Goal: Task Accomplishment & Management: Manage account settings

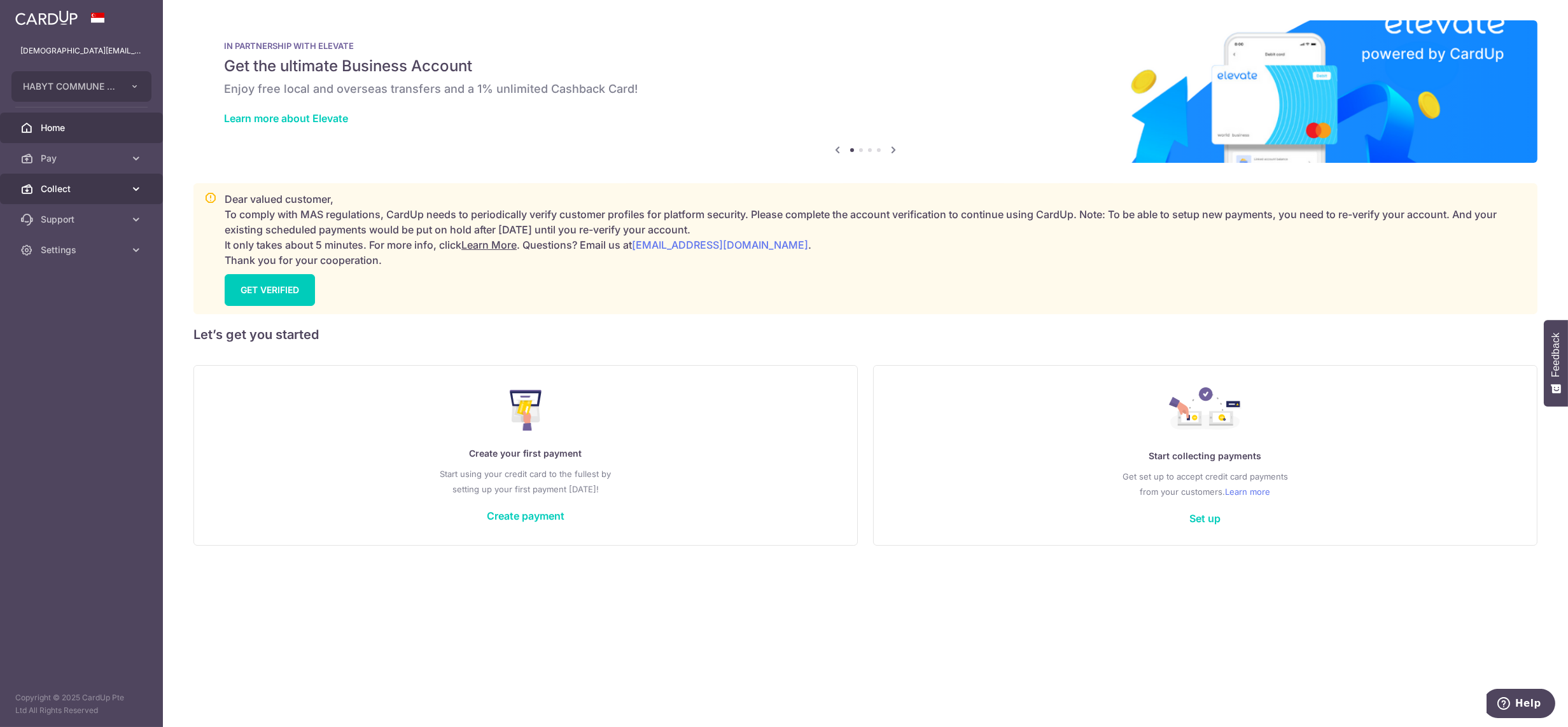
click at [79, 192] on span "Collect" at bounding box center [83, 189] width 84 height 13
click at [80, 217] on span "Dashboard" at bounding box center [83, 220] width 84 height 13
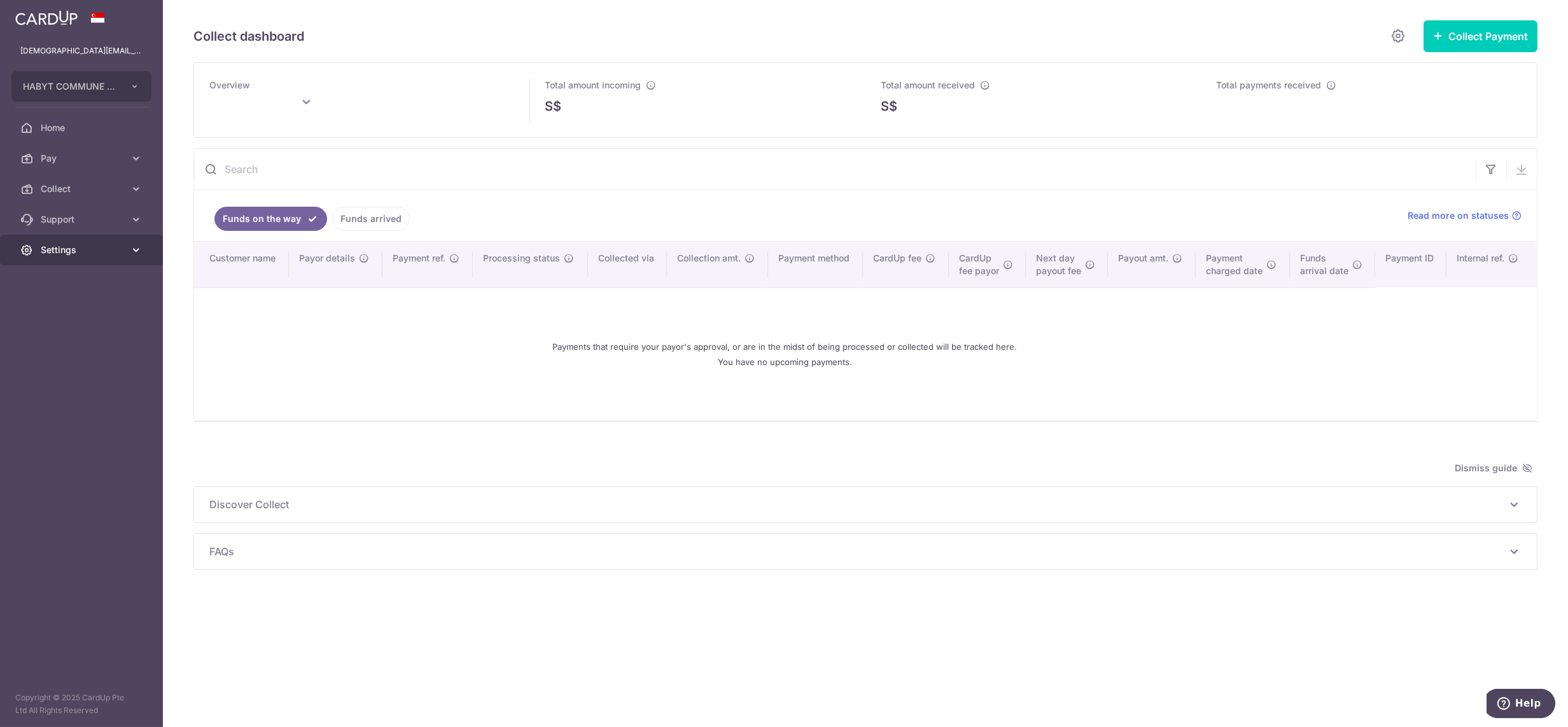
click at [77, 240] on link "Settings" at bounding box center [81, 250] width 163 height 31
click at [68, 303] on link "Logout" at bounding box center [81, 311] width 163 height 31
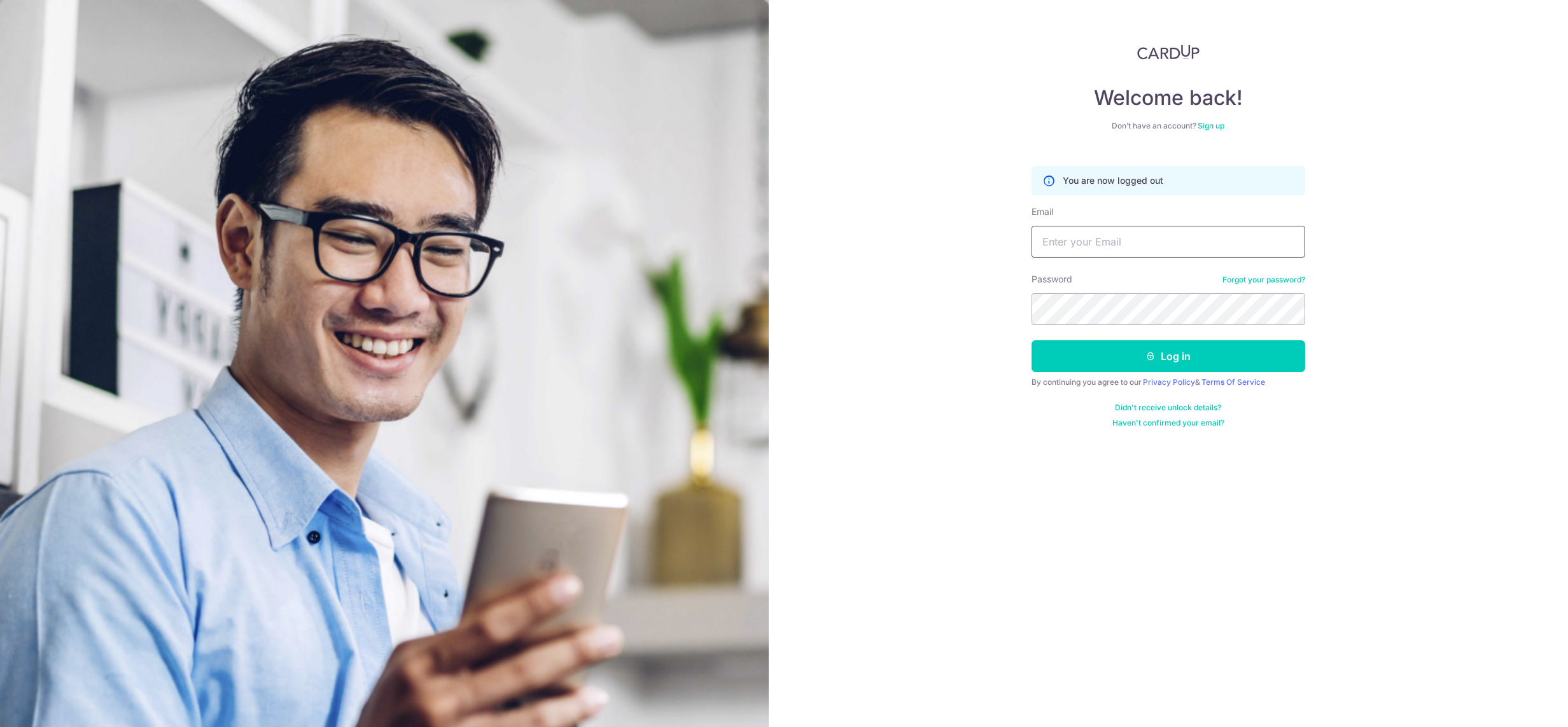
click at [1101, 246] on input "Email" at bounding box center [1168, 241] width 273 height 32
paste input "[DEMOGRAPHIC_DATA][EMAIL_ADDRESS][DOMAIN_NAME]"
type input "[DEMOGRAPHIC_DATA][EMAIL_ADDRESS][DOMAIN_NAME]"
click at [1031, 341] on button "Log in" at bounding box center [1168, 356] width 273 height 32
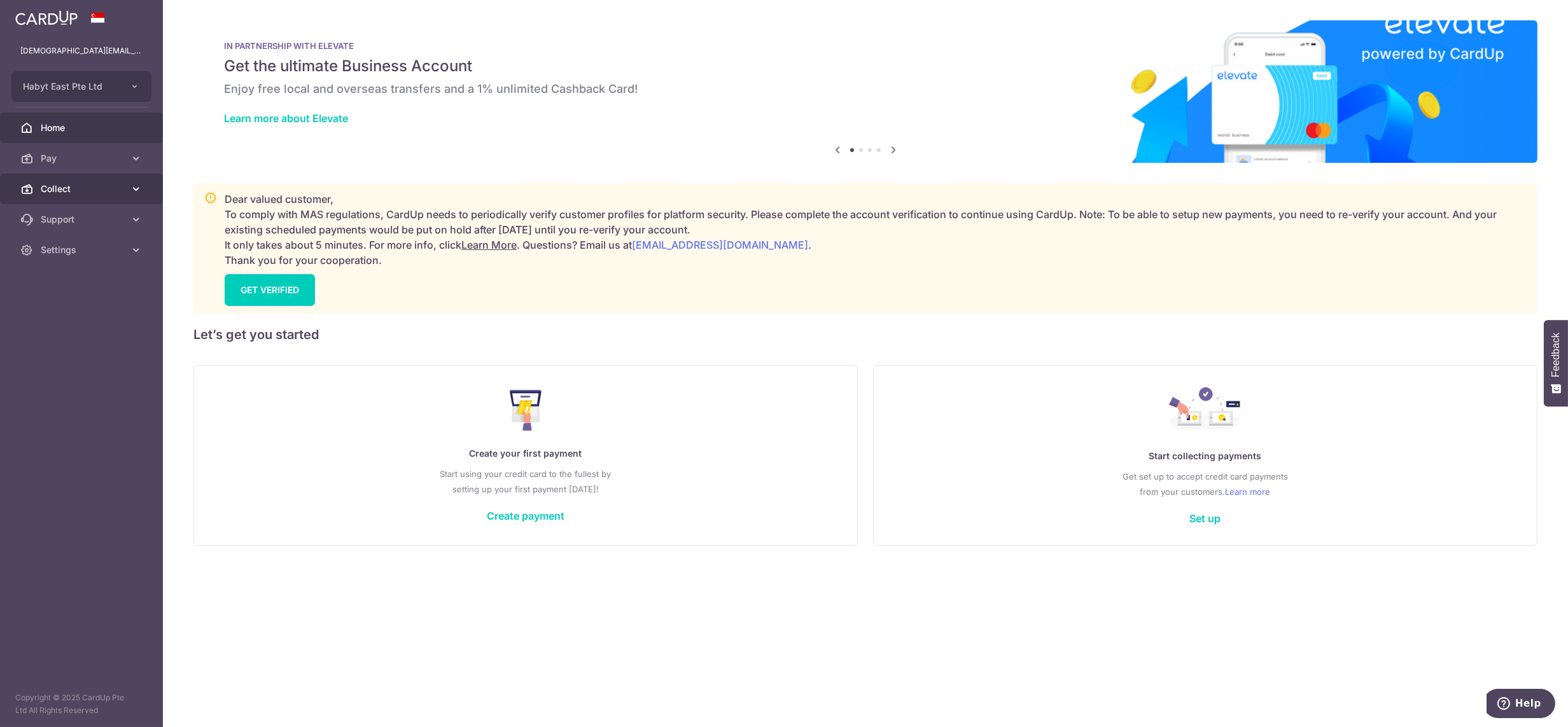
click at [91, 191] on span "Collect" at bounding box center [83, 189] width 84 height 13
click at [82, 217] on span "Dashboard" at bounding box center [83, 220] width 84 height 13
